Goal: Use online tool/utility: Utilize a website feature to perform a specific function

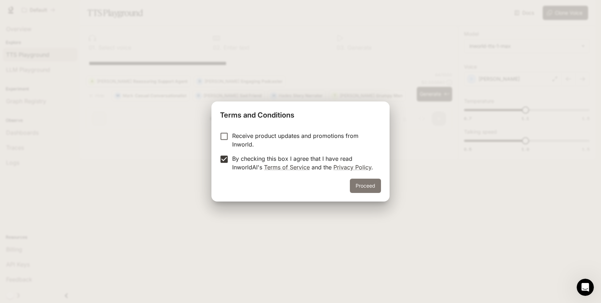
click at [356, 185] on button "Proceed" at bounding box center [365, 186] width 31 height 14
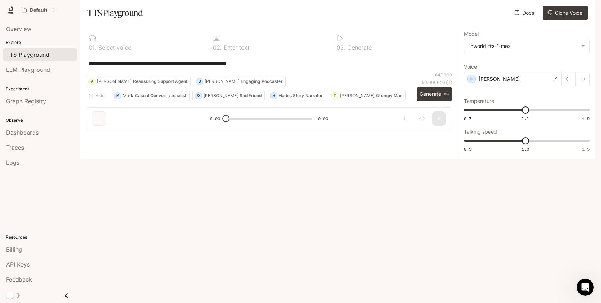
click at [324, 72] on div "**********" at bounding box center [269, 63] width 366 height 17
click at [205, 98] on p "[PERSON_NAME]" at bounding box center [221, 96] width 35 height 4
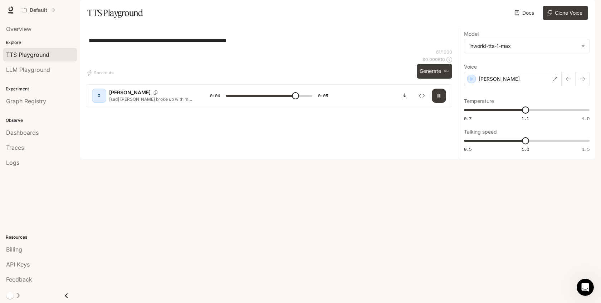
click at [118, 102] on p "[sad] [PERSON_NAME] broke up with me last week. I'm still feeling lost." at bounding box center [151, 99] width 84 height 6
click at [114, 96] on p "[PERSON_NAME]" at bounding box center [129, 92] width 41 height 7
type input "*"
click at [117, 96] on p "[PERSON_NAME]" at bounding box center [129, 92] width 41 height 7
click at [152, 95] on icon "Copy Voice ID" at bounding box center [155, 93] width 7 height 4
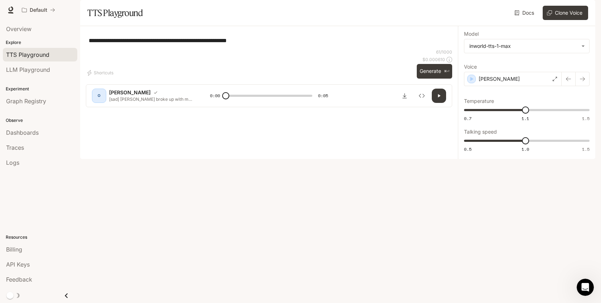
click at [128, 102] on p "[sad] [PERSON_NAME] broke up with me last week. I'm still feeling lost." at bounding box center [151, 99] width 84 height 6
click at [103, 102] on div "O" at bounding box center [98, 95] width 11 height 11
click at [101, 102] on div "O" at bounding box center [98, 95] width 11 height 11
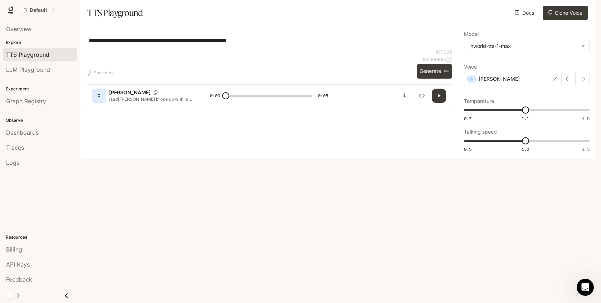
click at [111, 102] on p "[sad] [PERSON_NAME] broke up with me last week. I'm still feeling lost." at bounding box center [151, 99] width 84 height 6
click at [115, 96] on p "[PERSON_NAME]" at bounding box center [129, 92] width 41 height 7
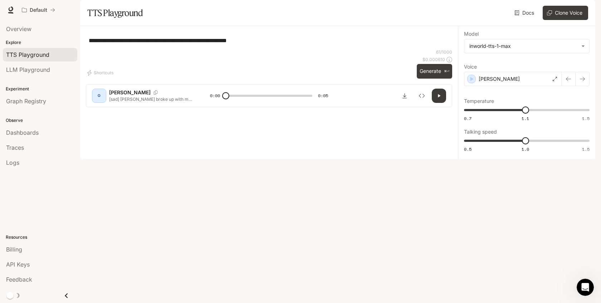
click at [115, 96] on p "[PERSON_NAME]" at bounding box center [129, 92] width 41 height 7
click at [35, 71] on span "LLM Playground" at bounding box center [28, 69] width 44 height 9
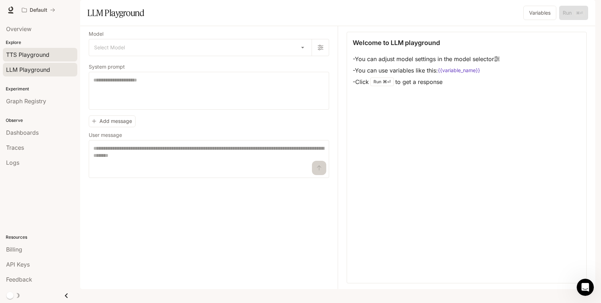
click at [37, 58] on span "TTS Playground" at bounding box center [27, 54] width 43 height 9
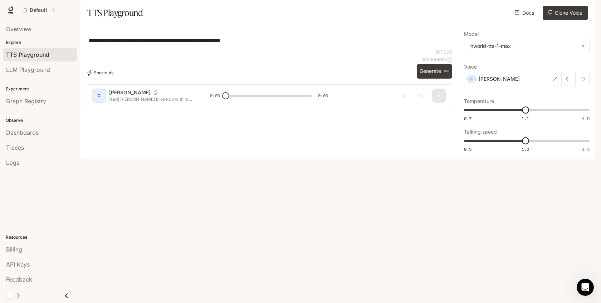
click at [103, 79] on button "Shortcuts" at bounding box center [101, 72] width 30 height 11
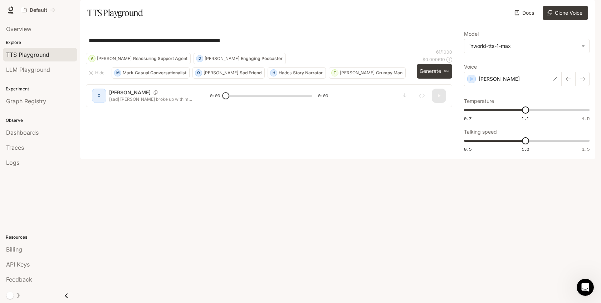
click at [216, 64] on button "[PERSON_NAME] Engaging Podcaster" at bounding box center [240, 58] width 92 height 11
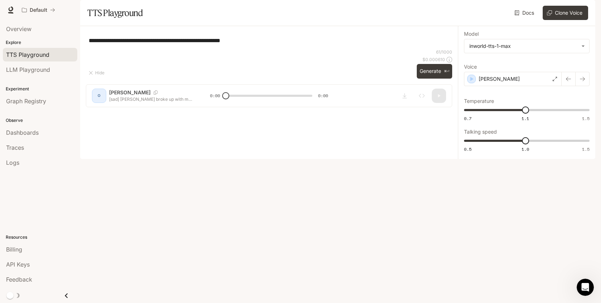
type textarea "**********"
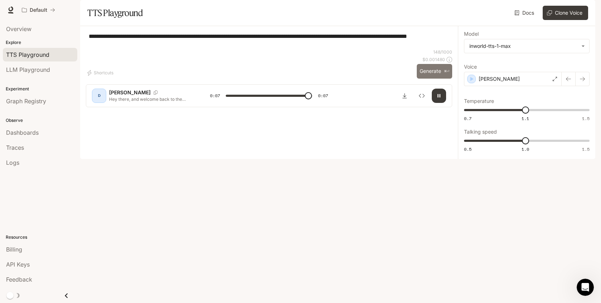
type input "*"
click at [100, 79] on button "Shortcuts" at bounding box center [101, 72] width 30 height 11
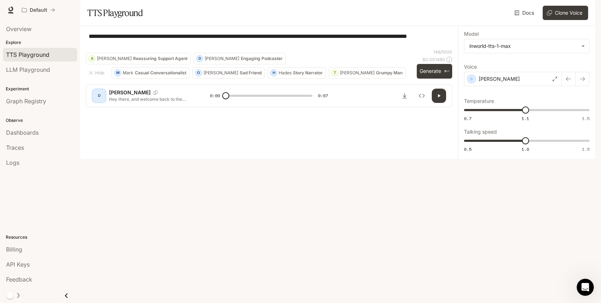
click at [128, 75] on p "Mark" at bounding box center [128, 73] width 11 height 4
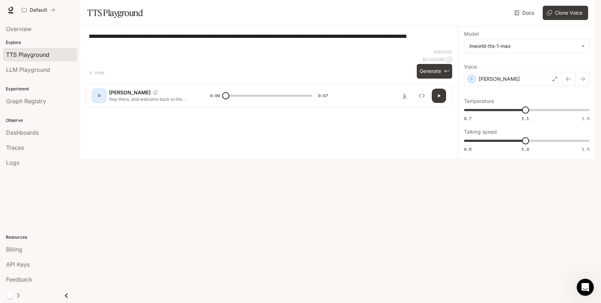
type textarea "**********"
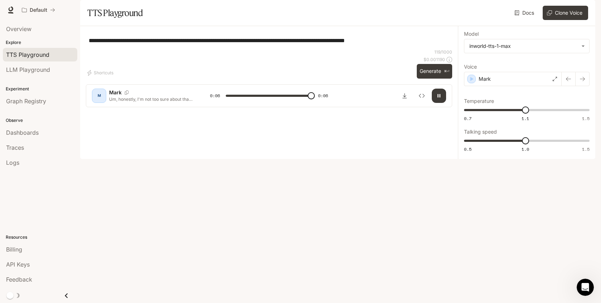
type input "*"
